Goal: Task Accomplishment & Management: Use online tool/utility

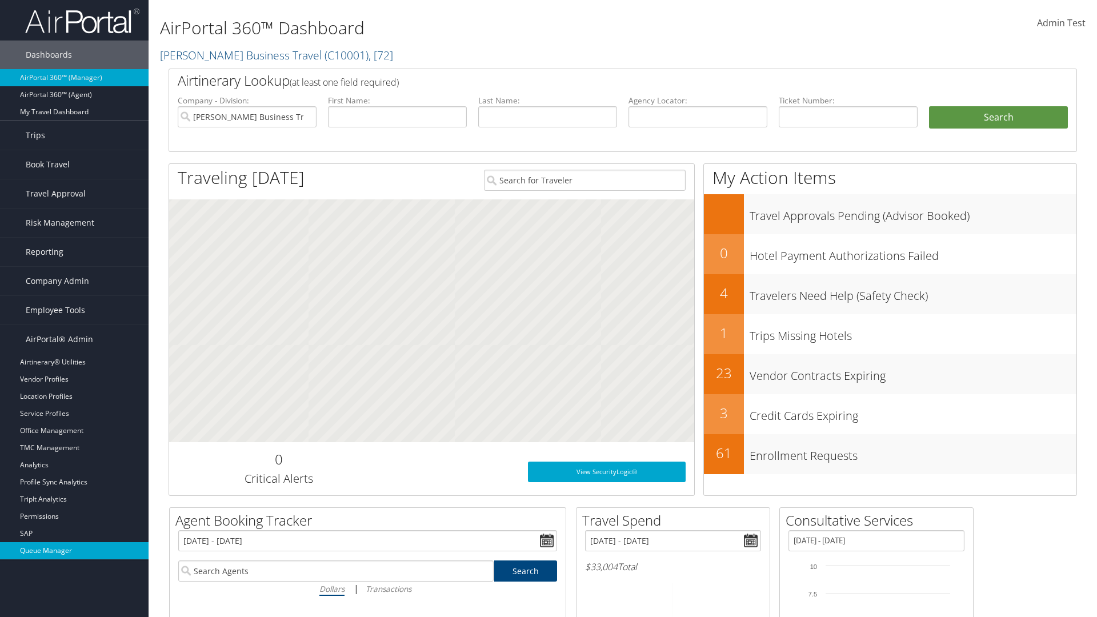
click at [74, 551] on link "Queue Manager" at bounding box center [74, 550] width 149 height 17
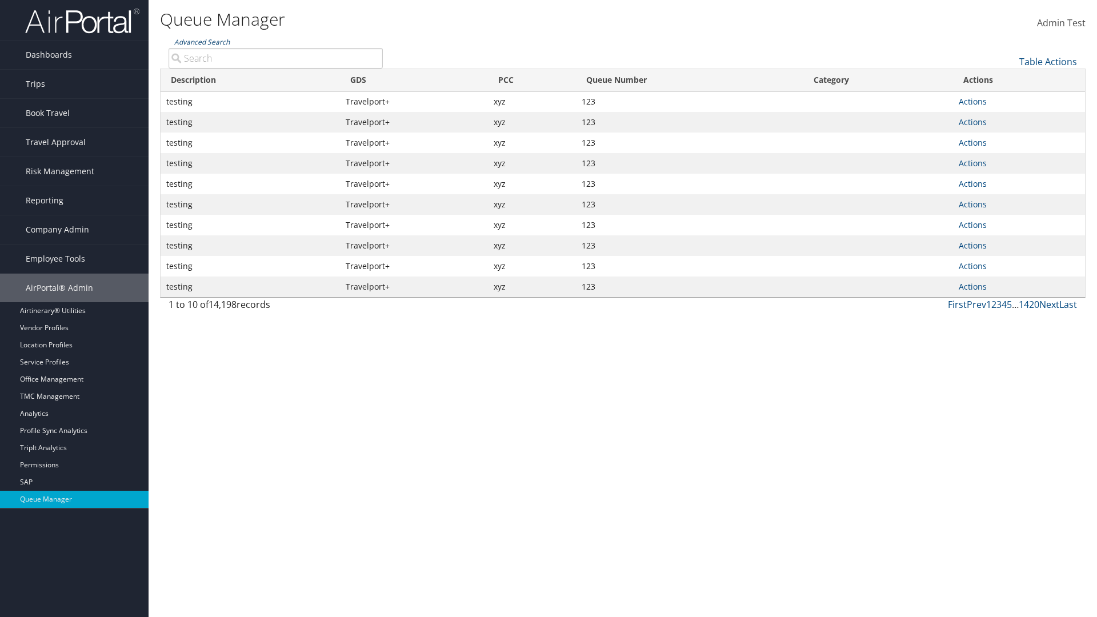
click at [202, 42] on link "Advanced Search" at bounding box center [201, 42] width 55 height 10
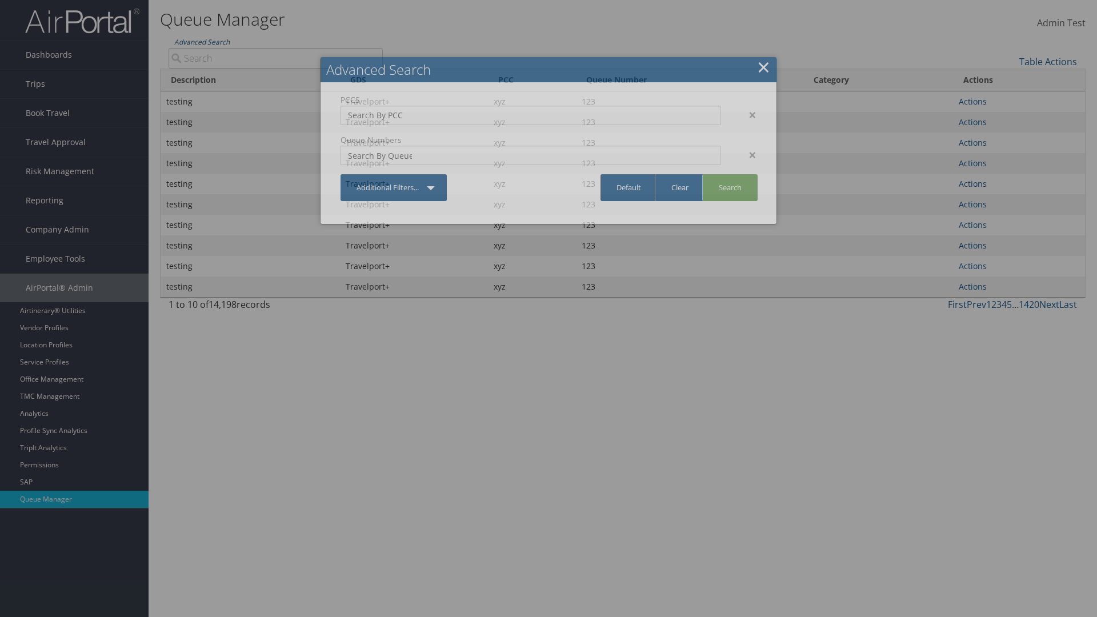
type input "test"
type input "1234"
click at [730, 187] on link "Search" at bounding box center [729, 187] width 55 height 27
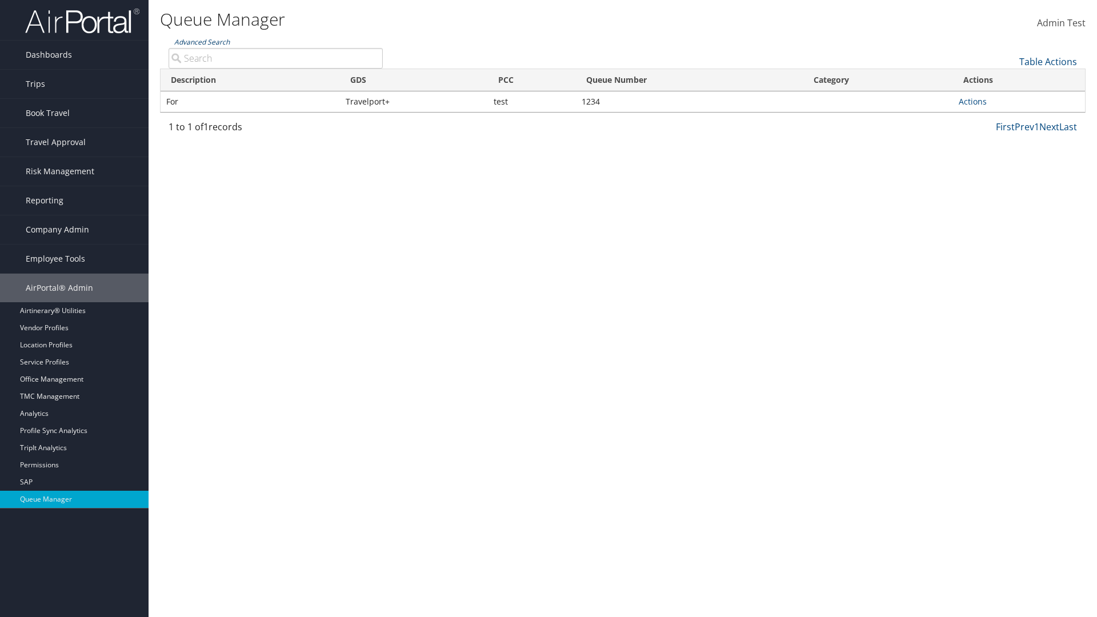
click at [202, 42] on link "Advanced Search" at bounding box center [201, 42] width 55 height 10
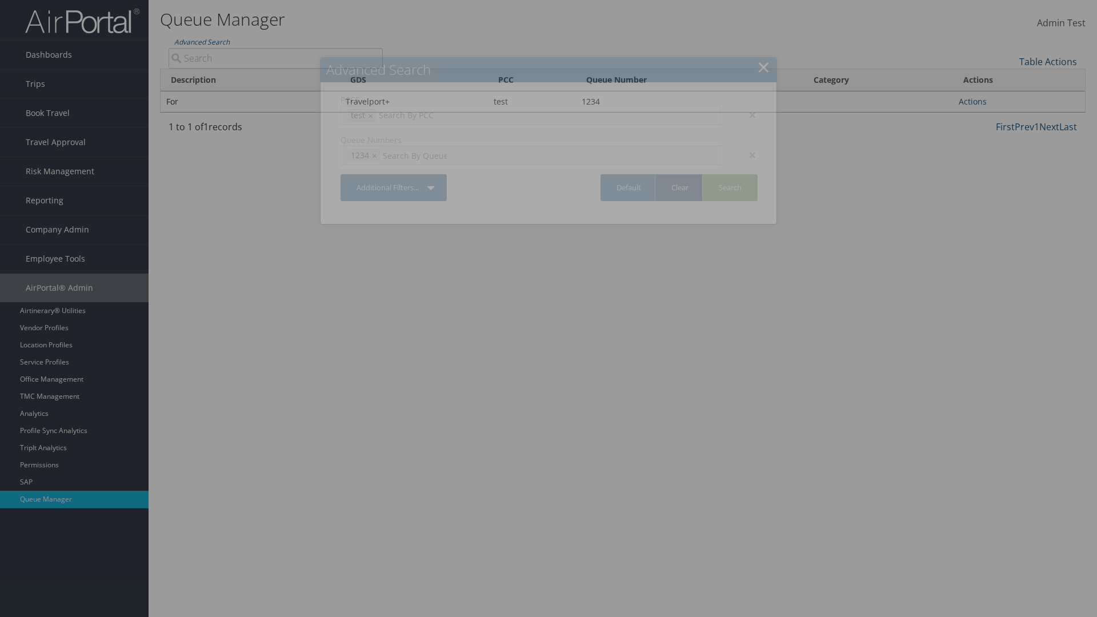
click at [680, 187] on link "Clear" at bounding box center [680, 187] width 50 height 27
click at [764, 67] on link "×" at bounding box center [763, 66] width 13 height 23
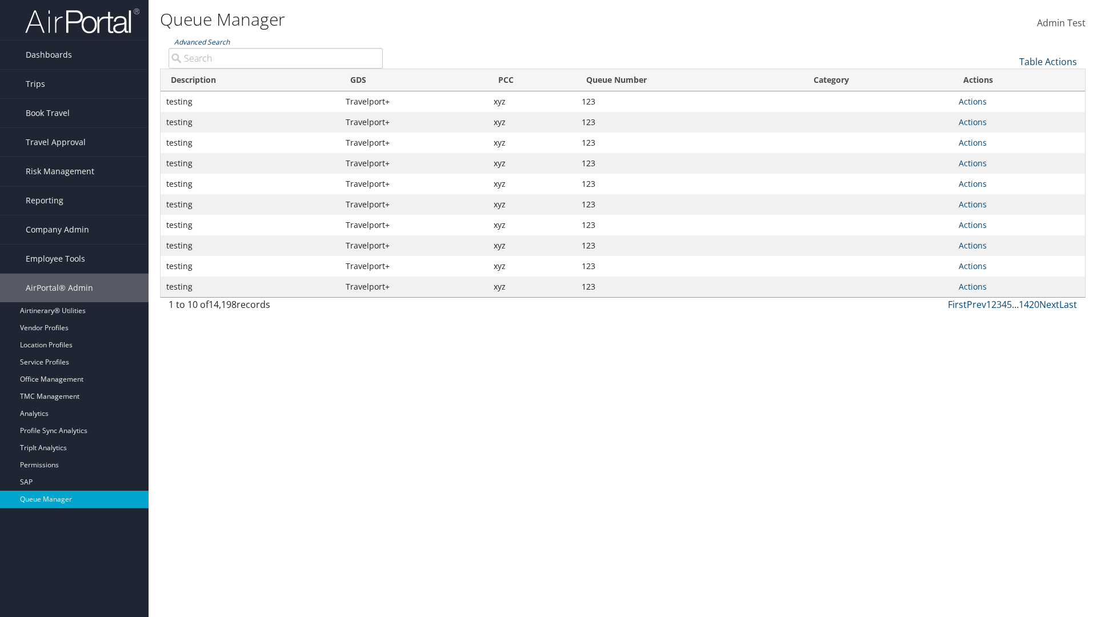
click at [202, 42] on link "Advanced Search" at bounding box center [201, 42] width 55 height 10
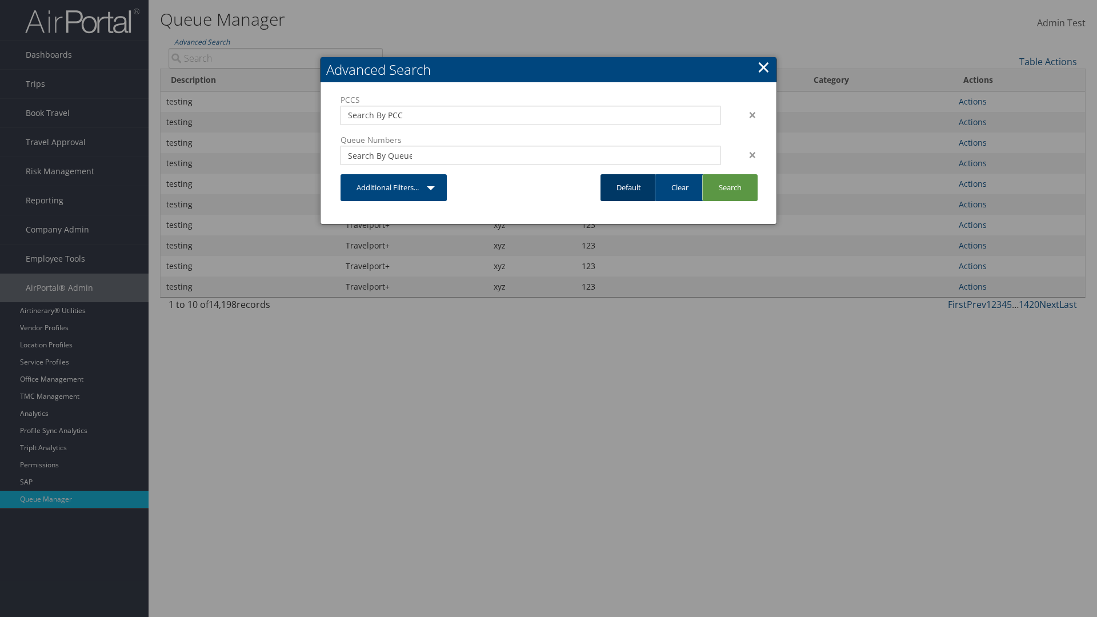
click at [629, 187] on link "Default" at bounding box center [629, 187] width 57 height 27
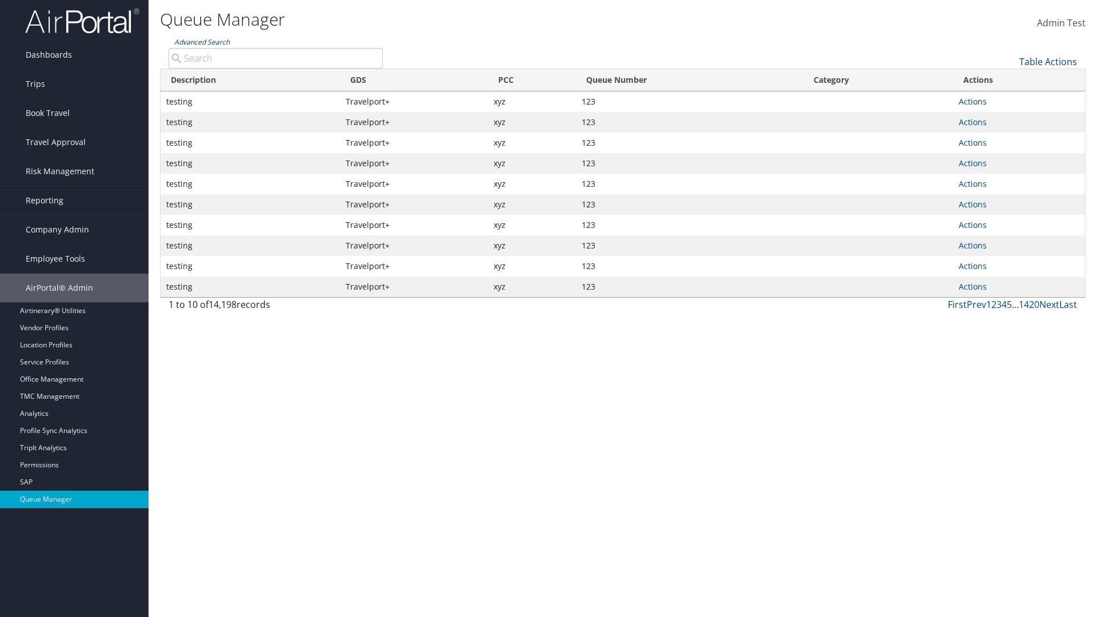
click at [202, 42] on link "Advanced Search" at bounding box center [201, 42] width 55 height 10
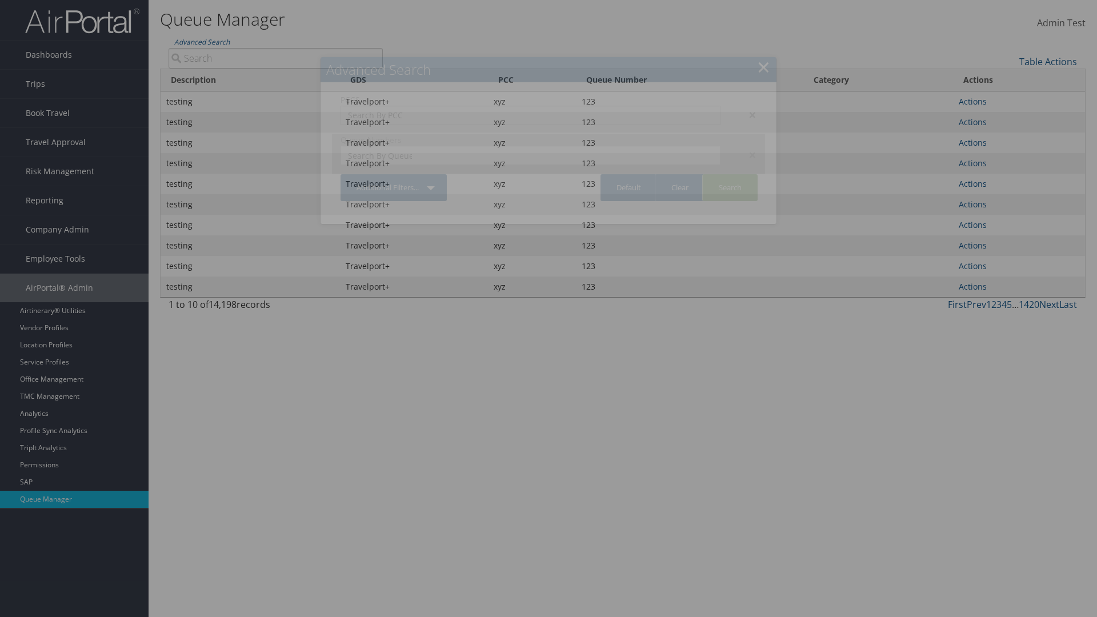
click at [747, 114] on div "×" at bounding box center [747, 115] width 36 height 14
click at [747, 148] on div "×" at bounding box center [747, 155] width 36 height 14
click at [394, 174] on link "Additional Filters..." at bounding box center [394, 187] width 106 height 27
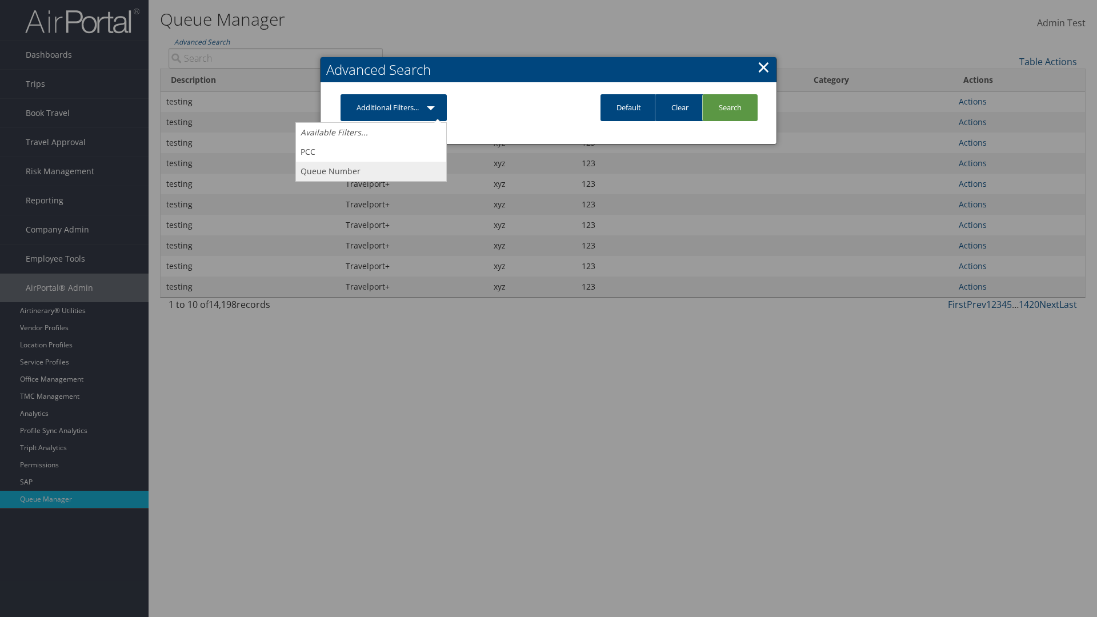
click at [371, 151] on link "PCC" at bounding box center [371, 151] width 150 height 19
click at [394, 121] on link "Additional Filters..." at bounding box center [394, 107] width 106 height 27
click at [371, 181] on link "Queue Number" at bounding box center [371, 171] width 150 height 19
